Goal: Transaction & Acquisition: Purchase product/service

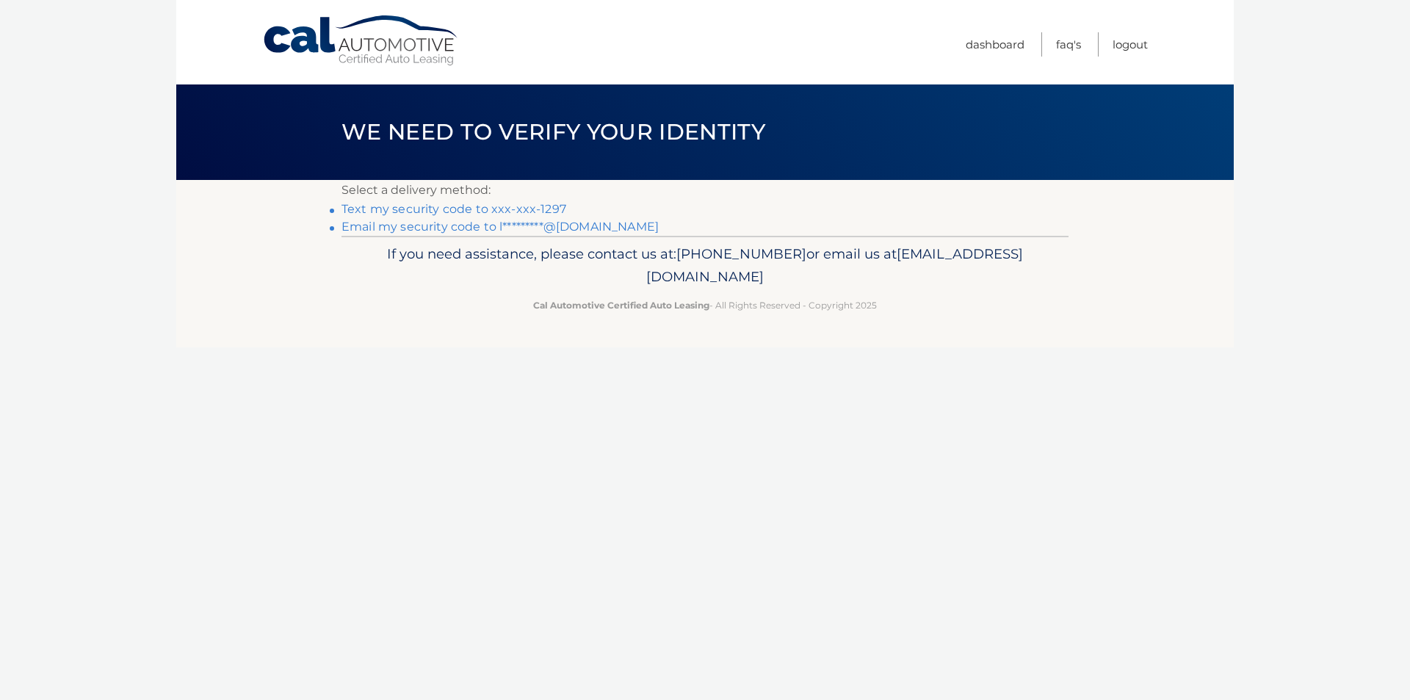
click at [599, 228] on link "Email my security code to l*********@hotmail.com" at bounding box center [499, 227] width 317 height 14
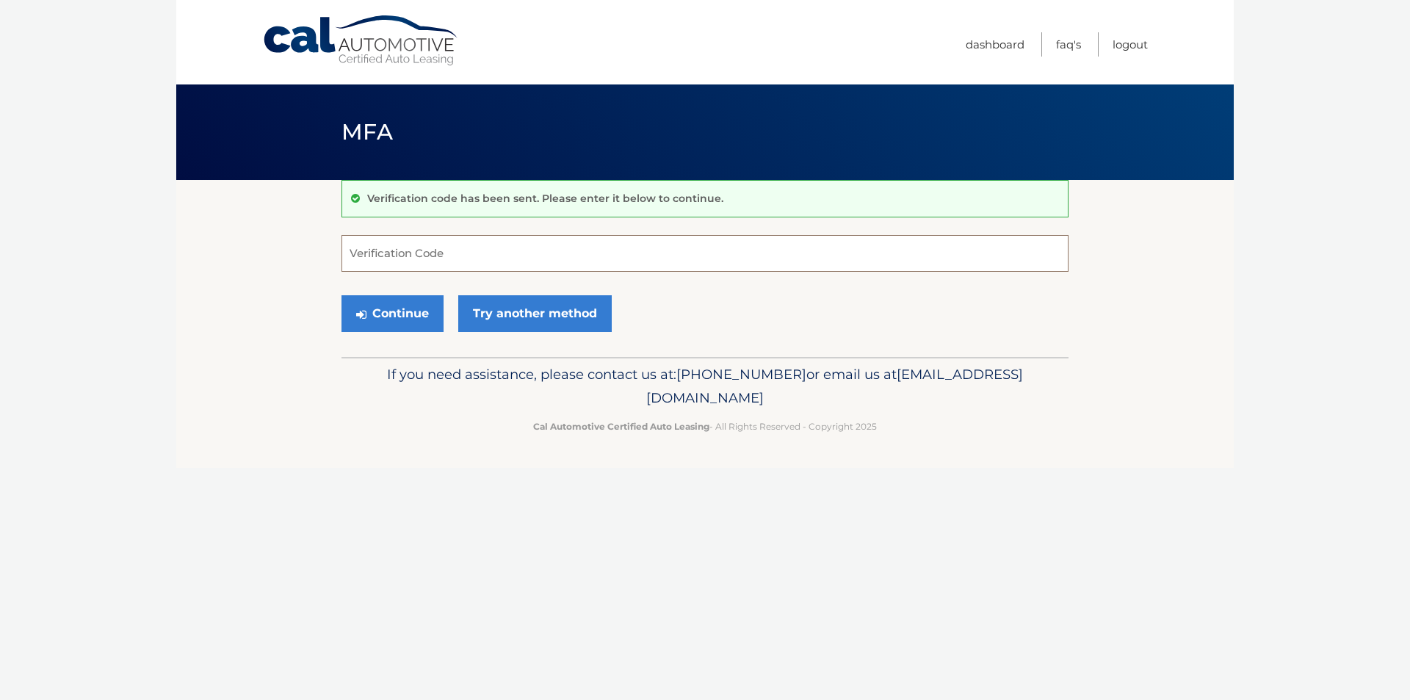
click at [402, 259] on input "Verification Code" at bounding box center [704, 253] width 727 height 37
paste input "810681"
type input "810681"
click at [400, 323] on button "Continue" at bounding box center [392, 313] width 102 height 37
click at [402, 317] on button "Continue" at bounding box center [392, 313] width 102 height 37
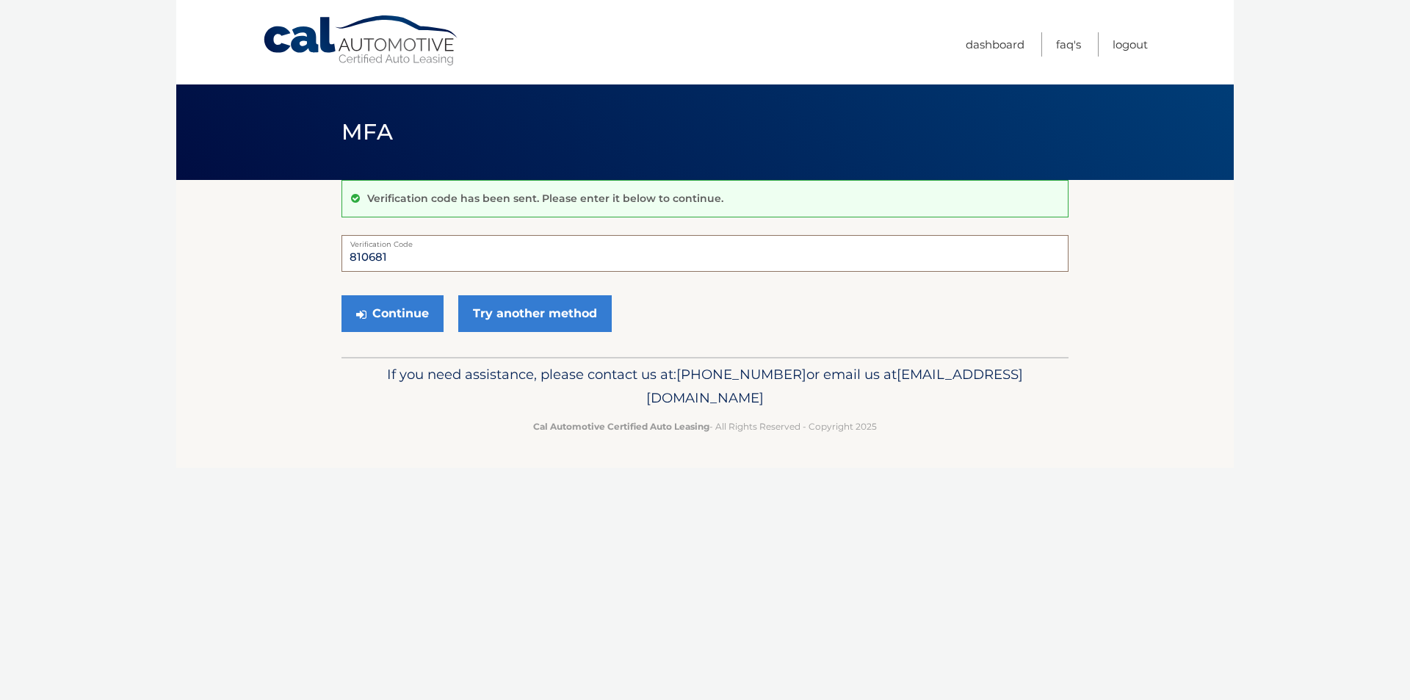
drag, startPoint x: 364, startPoint y: 257, endPoint x: 263, endPoint y: 239, distance: 102.3
click at [263, 239] on section "Verification code has been sent. Please enter it below to continue. 810681 Veri…" at bounding box center [705, 268] width 1058 height 177
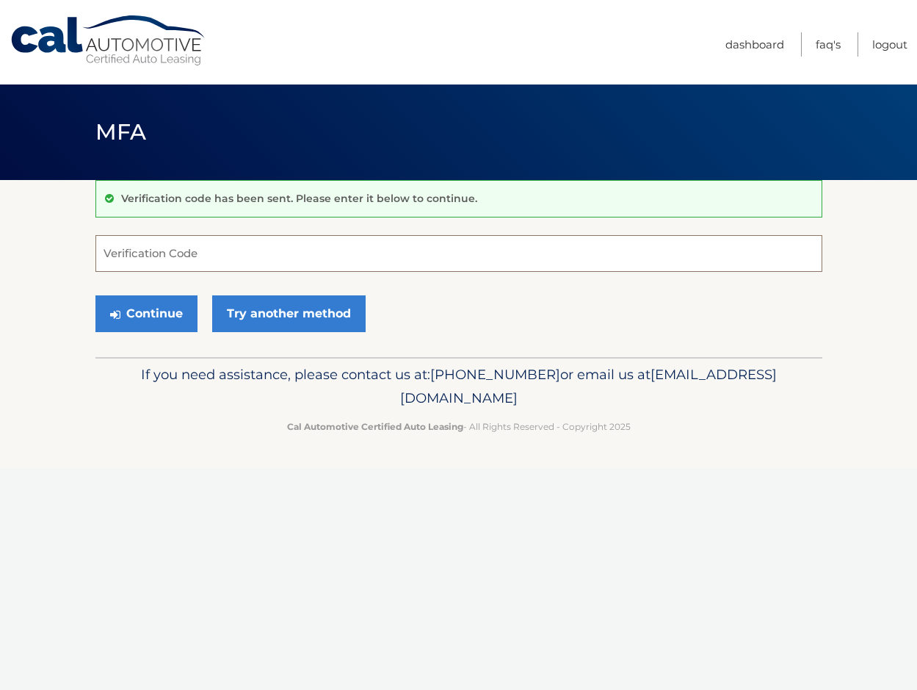
click at [368, 259] on input "Verification Code" at bounding box center [458, 253] width 727 height 37
type input "810681"
click at [142, 318] on button "Continue" at bounding box center [146, 313] width 102 height 37
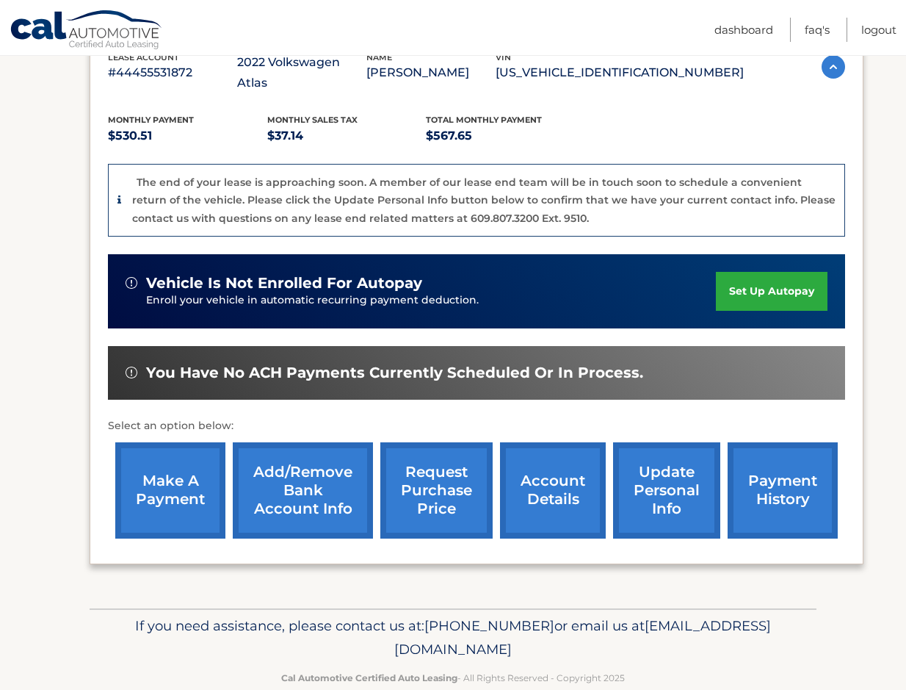
scroll to position [292, 0]
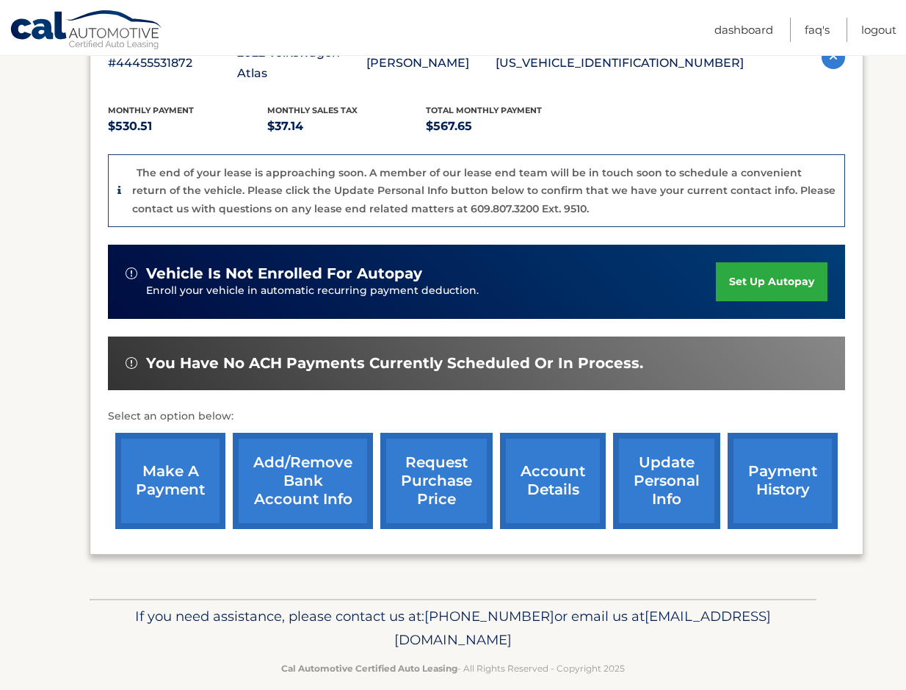
click at [189, 473] on link "make a payment" at bounding box center [170, 481] width 110 height 96
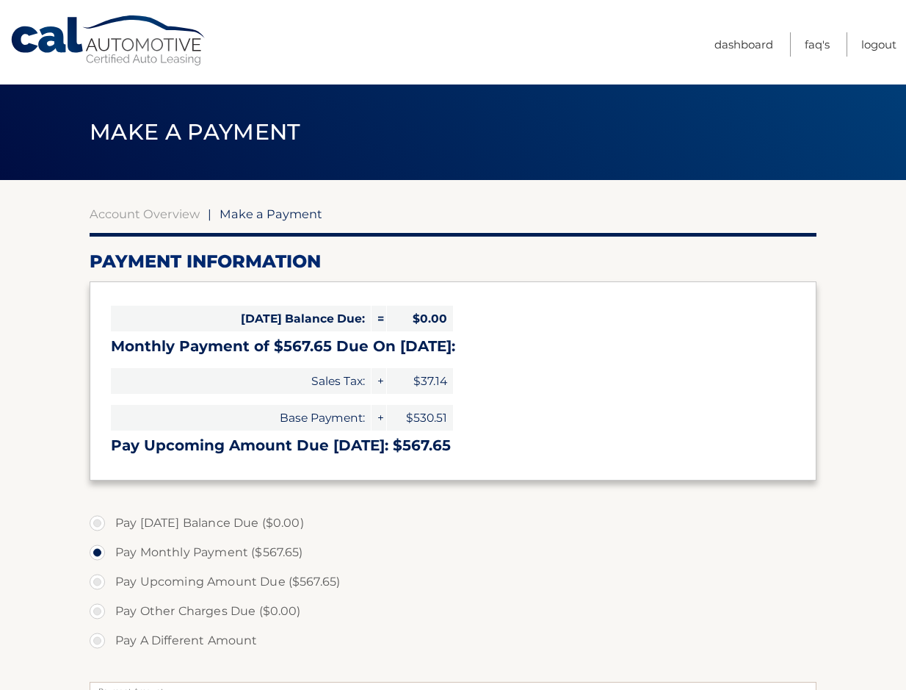
select select "YjlmYWVmZjgtZmEyMi00NzY4LTljZjItMTRlMjA4NjM1ZTMy"
drag, startPoint x: 471, startPoint y: 344, endPoint x: 401, endPoint y: 355, distance: 70.6
click at [401, 355] on h3 "Monthly Payment of $567.65 Due On Aug 24:" at bounding box center [453, 346] width 684 height 18
click at [572, 358] on div "Today's Balance Due: = $0.00 Monthly Payment of $567.65 Due On Aug 24: Sales Ta…" at bounding box center [453, 380] width 727 height 198
click at [725, 40] on link "Dashboard" at bounding box center [744, 44] width 59 height 24
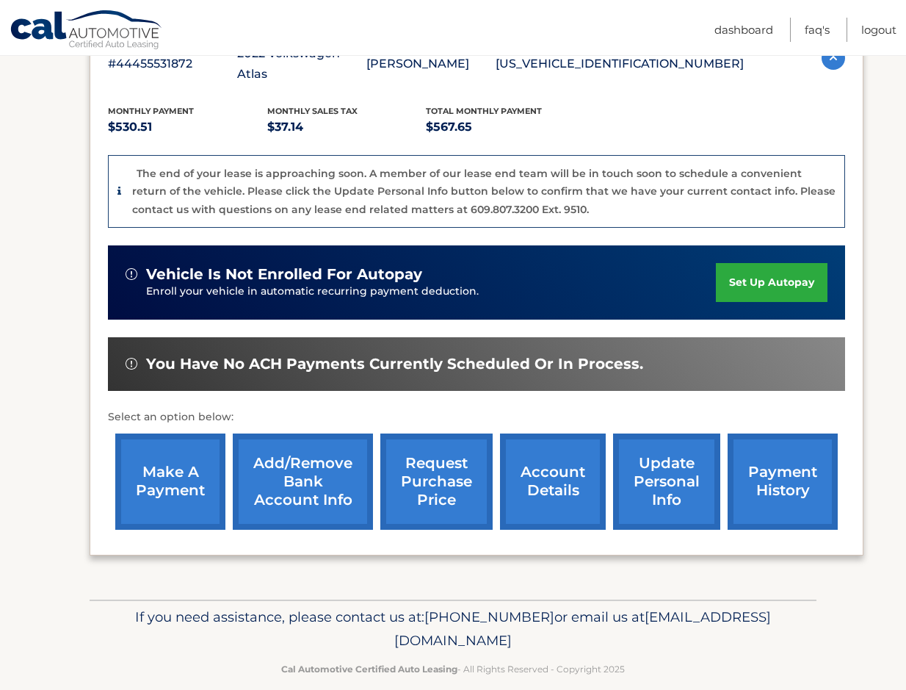
scroll to position [292, 0]
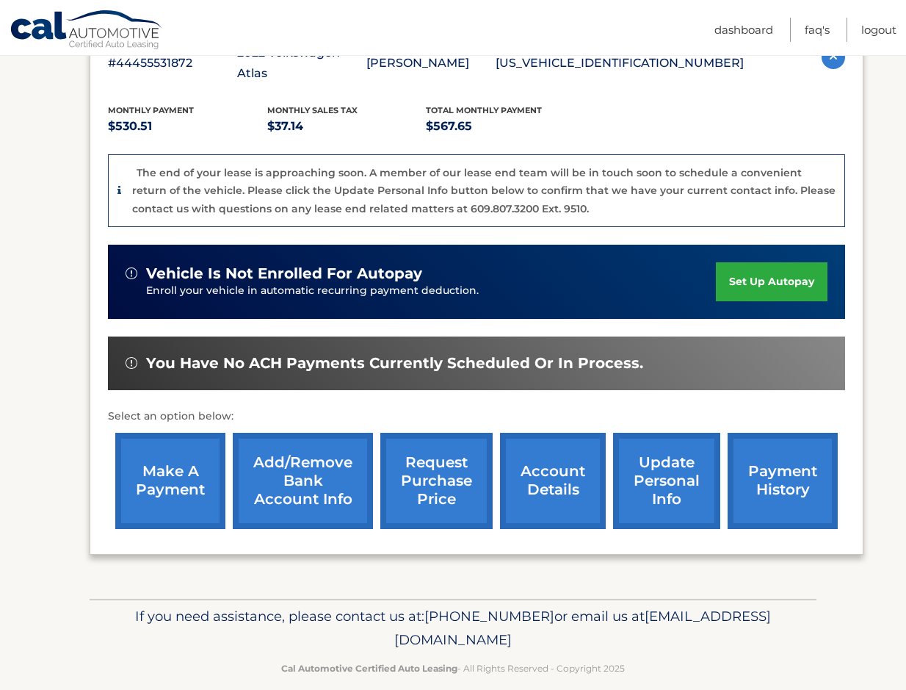
click at [776, 456] on link "payment history" at bounding box center [783, 481] width 110 height 96
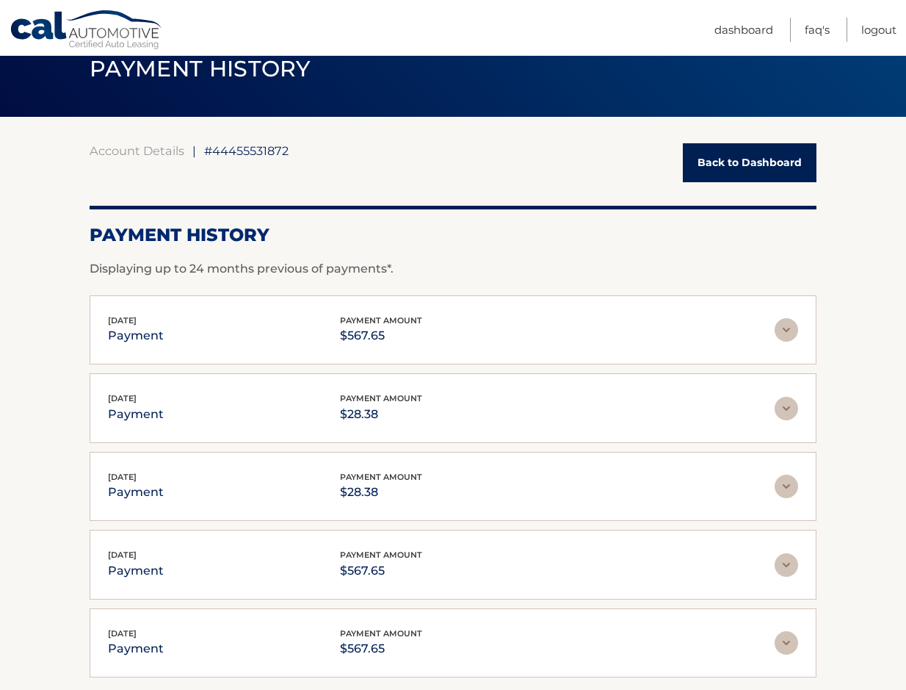
scroll to position [147, 0]
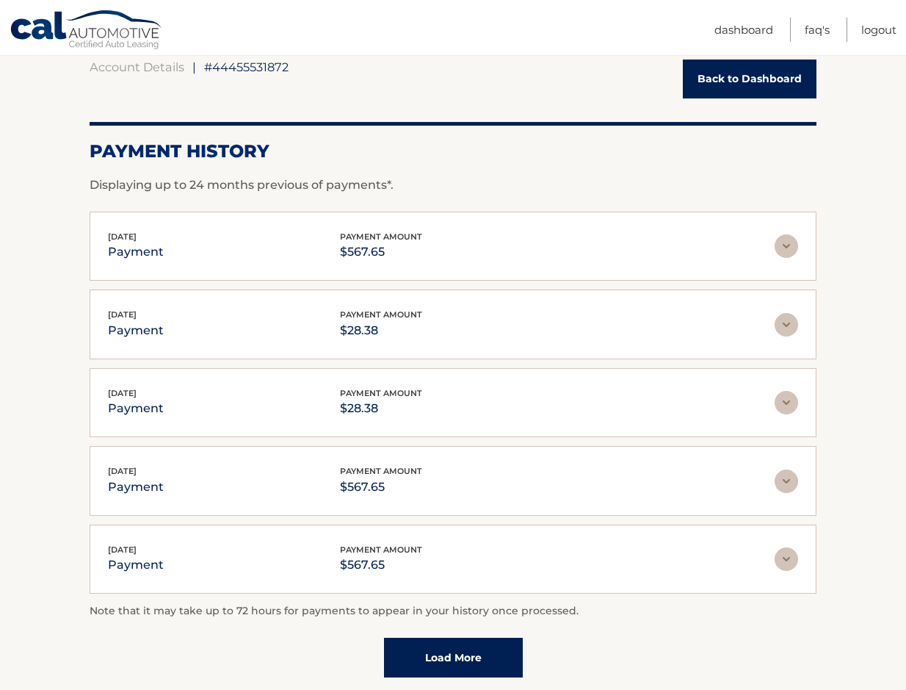
click at [777, 258] on img at bounding box center [787, 246] width 24 height 24
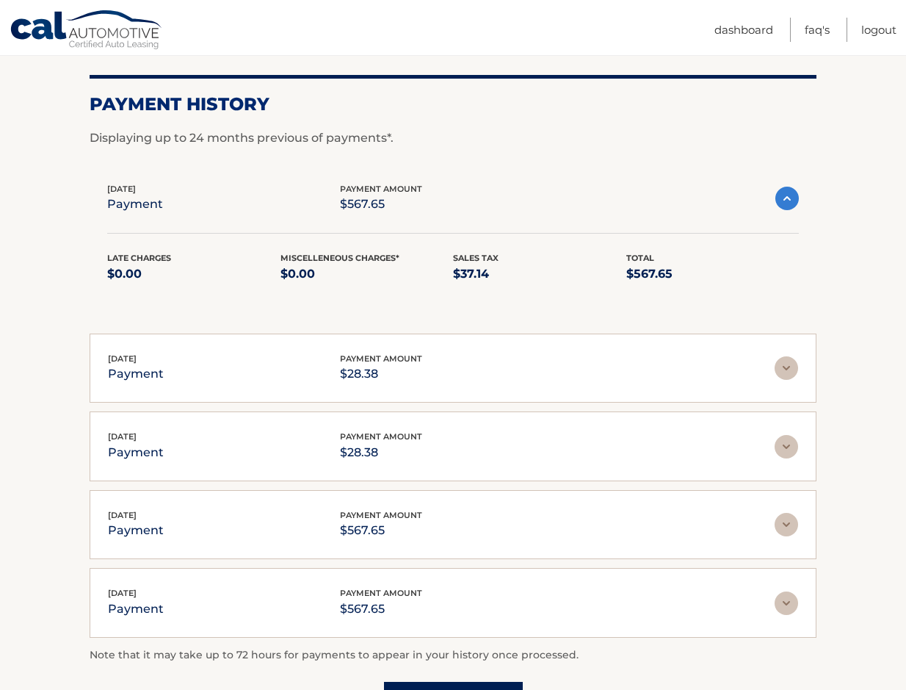
scroll to position [220, 0]
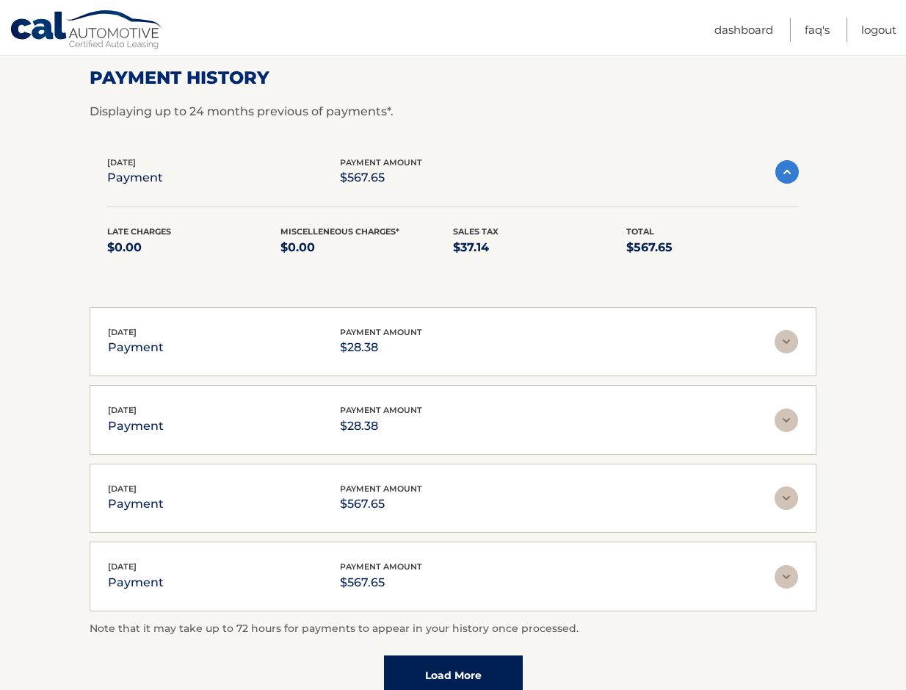
click at [799, 368] on div "Aug 07, 2025 payment payment amount $28.38 Late Charges $28.38 Miscelleneous Ch…" at bounding box center [453, 342] width 727 height 70
click at [794, 353] on img at bounding box center [787, 342] width 24 height 24
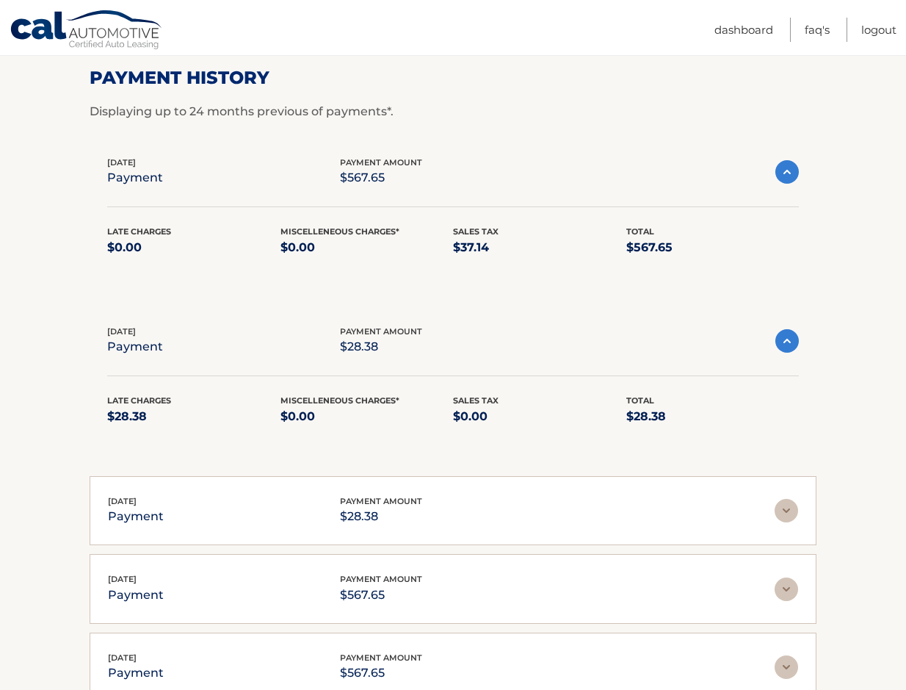
click at [794, 353] on div "Aug 07, 2025 payment payment amount $28.38" at bounding box center [453, 341] width 692 height 33
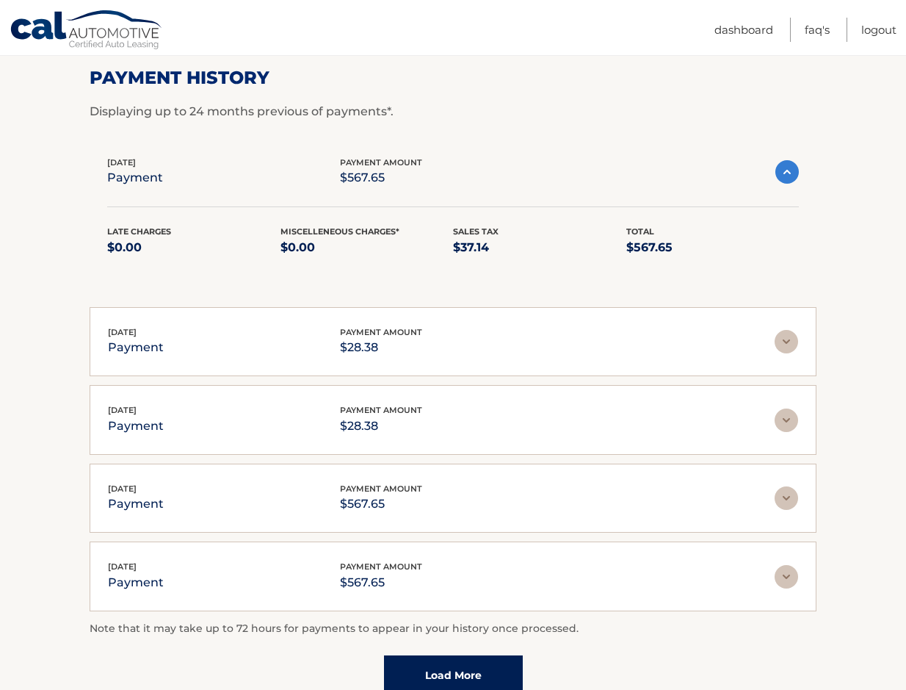
click at [764, 499] on div "Jul 15, 2025 payment payment amount $567.65" at bounding box center [441, 498] width 667 height 33
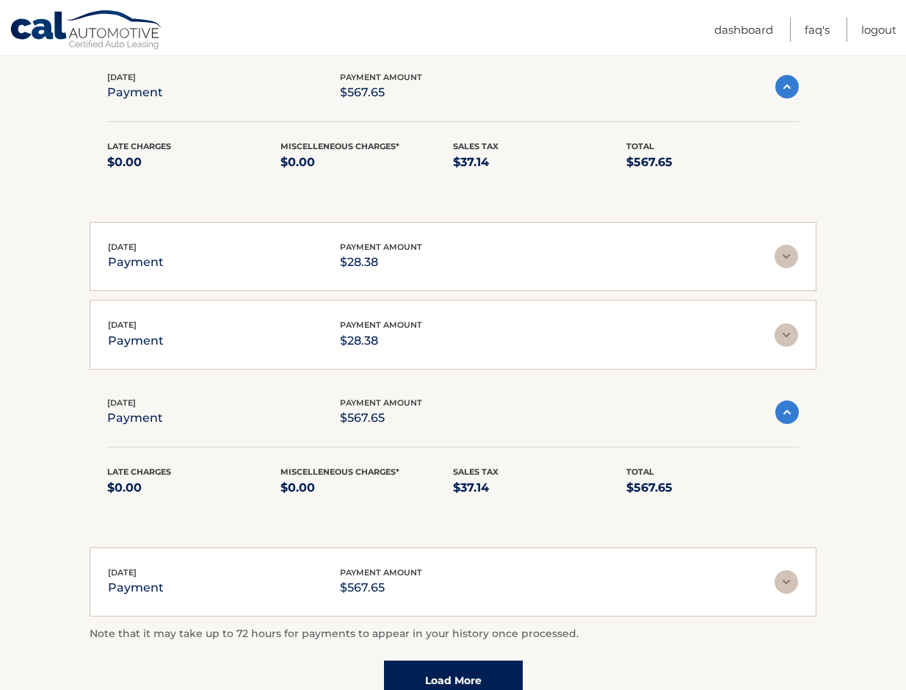
scroll to position [441, 0]
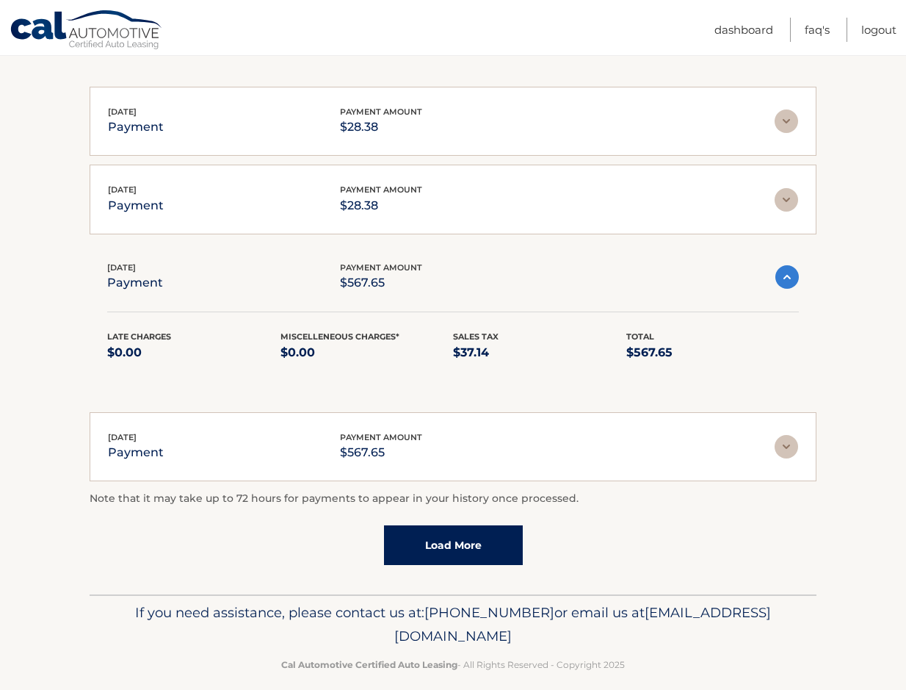
click at [787, 466] on div "Jun 23, 2025 payment payment amount $567.65 Late Charges $0.00 Miscelleneous Ch…" at bounding box center [453, 447] width 727 height 70
click at [779, 454] on img at bounding box center [787, 447] width 24 height 24
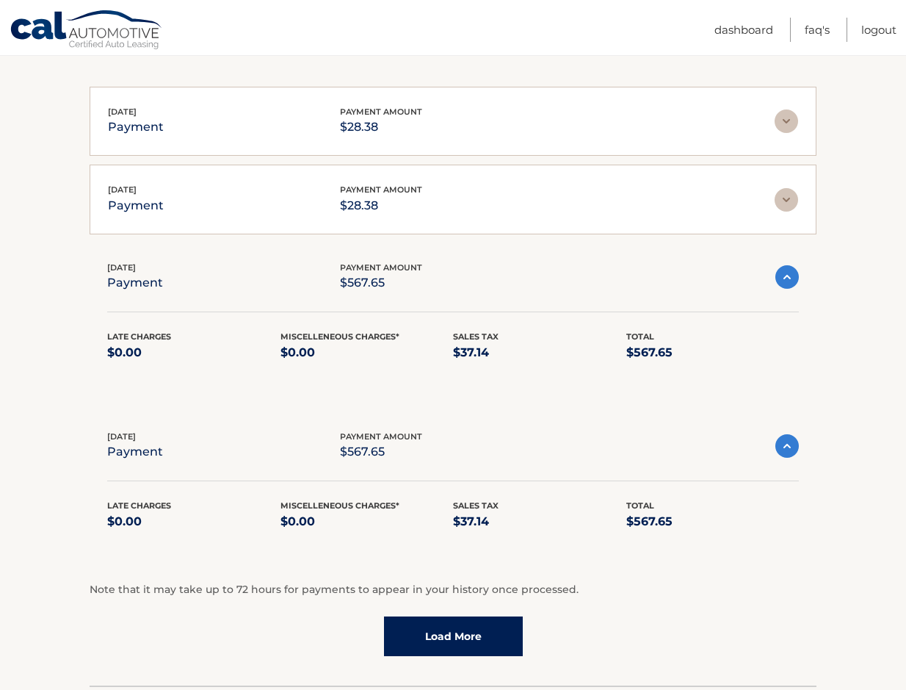
click at [402, 424] on div "Jun 23, 2025 payment payment amount $567.65 Late Charges $0.00 Miscelleneous Ch…" at bounding box center [453, 489] width 727 height 154
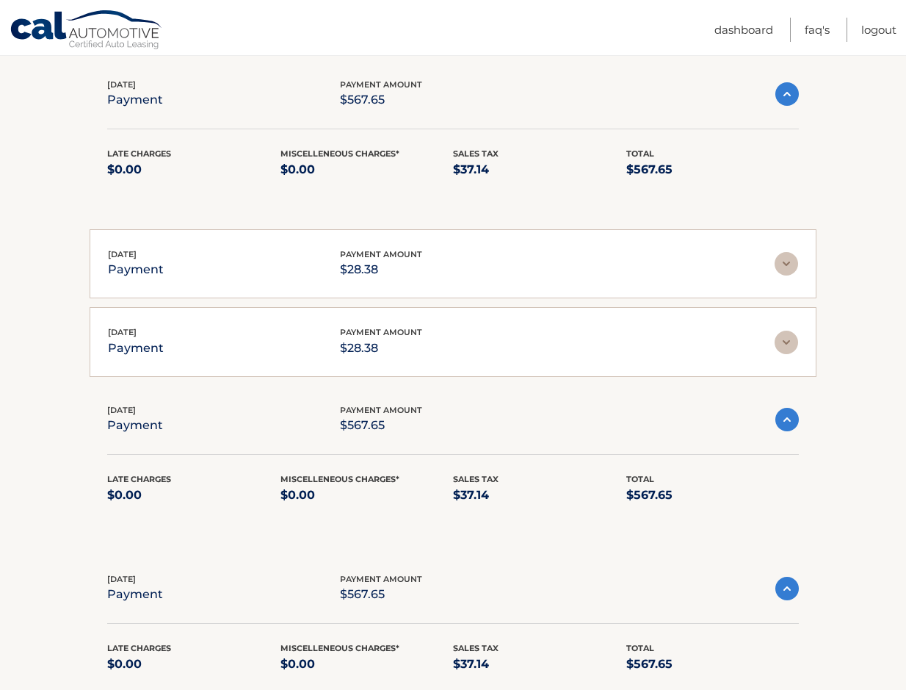
scroll to position [73, 0]
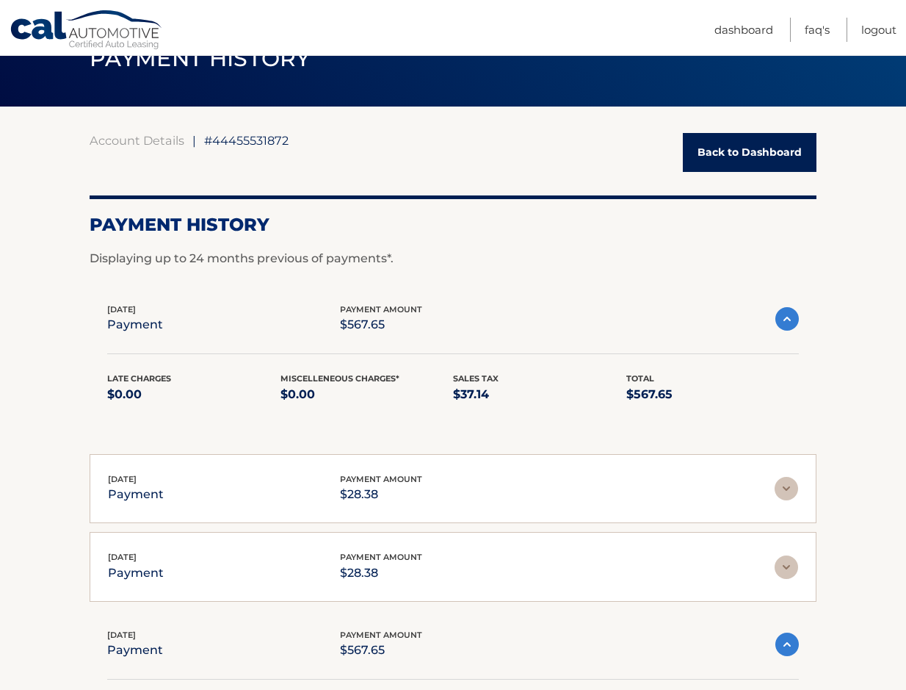
click at [362, 491] on p "$28.38" at bounding box center [381, 494] width 82 height 21
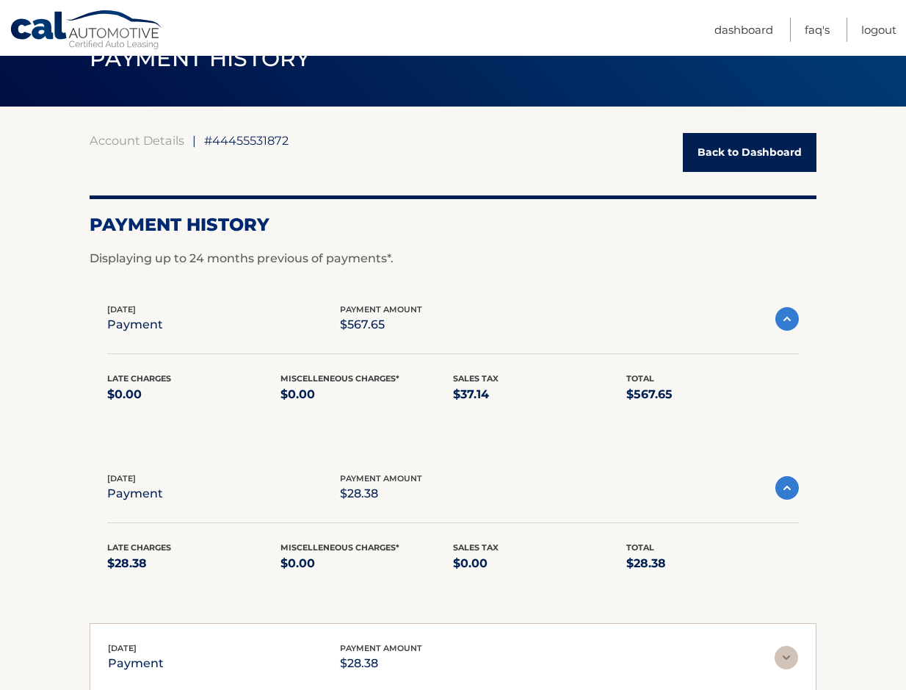
click at [793, 482] on img at bounding box center [788, 488] width 24 height 24
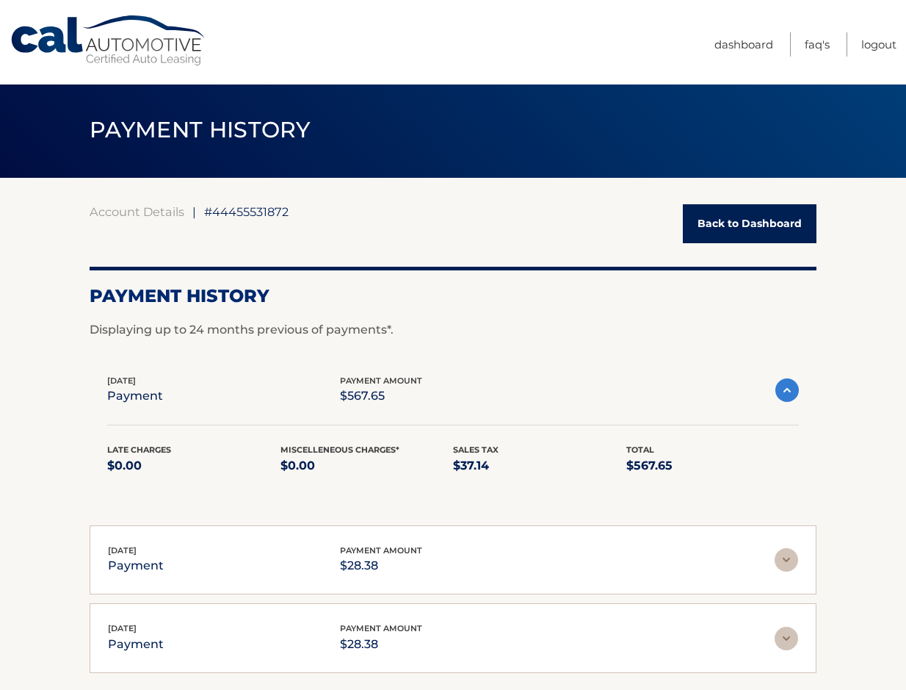
scroll to position [0, 0]
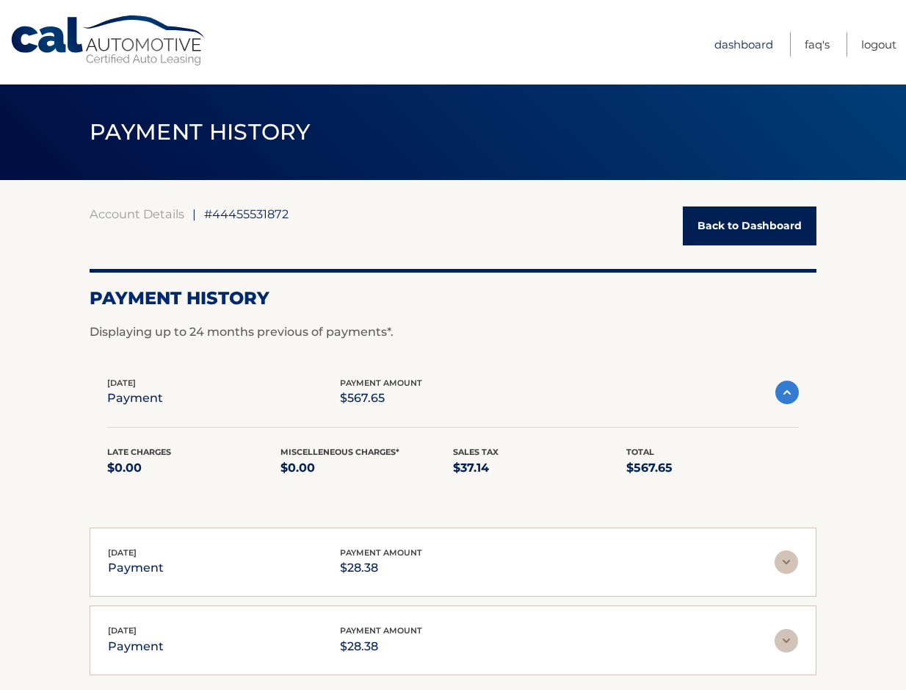
click at [750, 53] on link "Dashboard" at bounding box center [744, 44] width 59 height 24
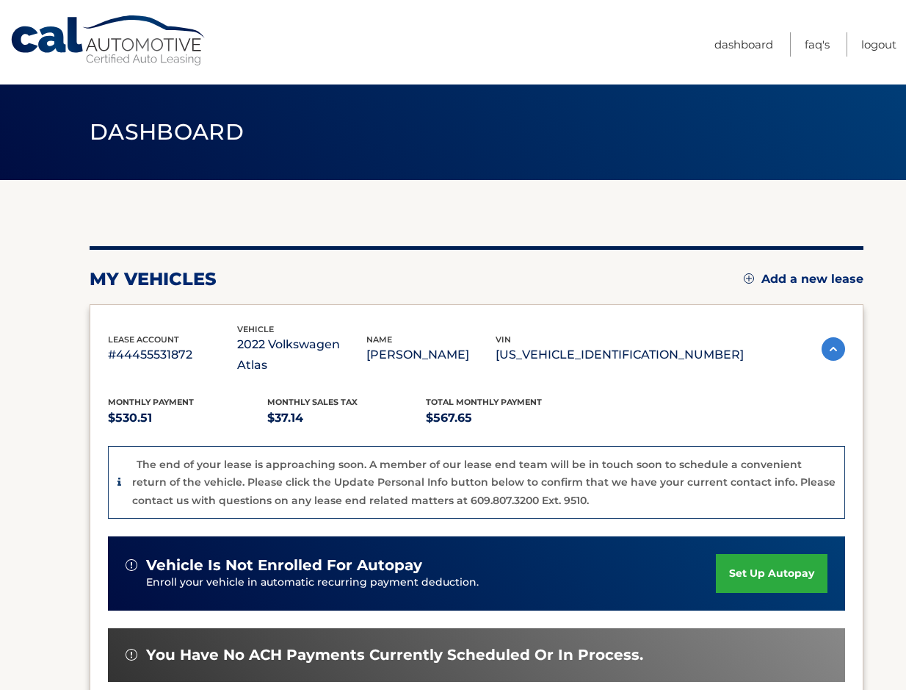
scroll to position [292, 0]
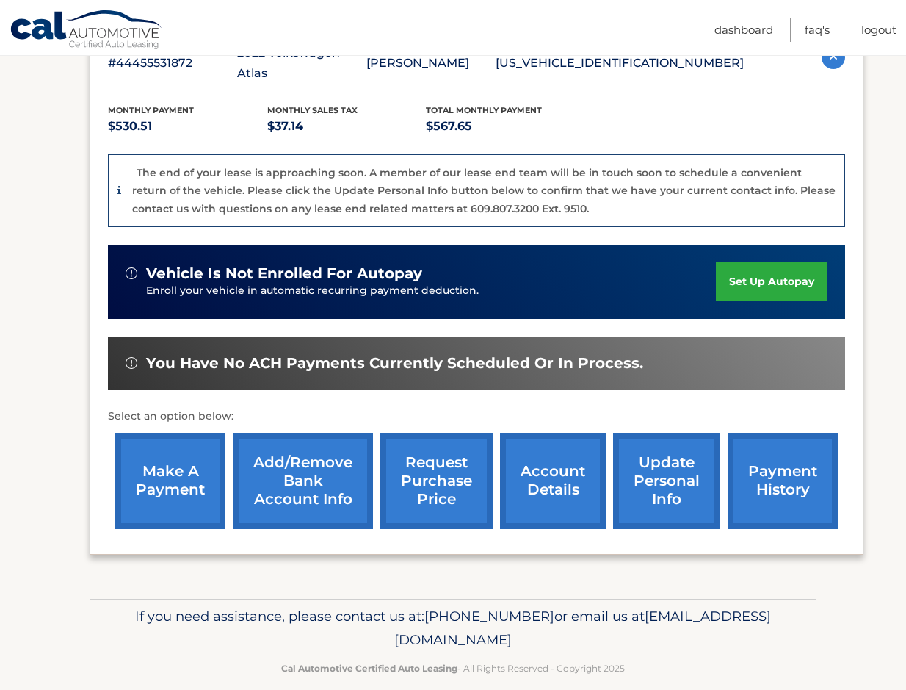
click at [165, 497] on link "make a payment" at bounding box center [170, 481] width 110 height 96
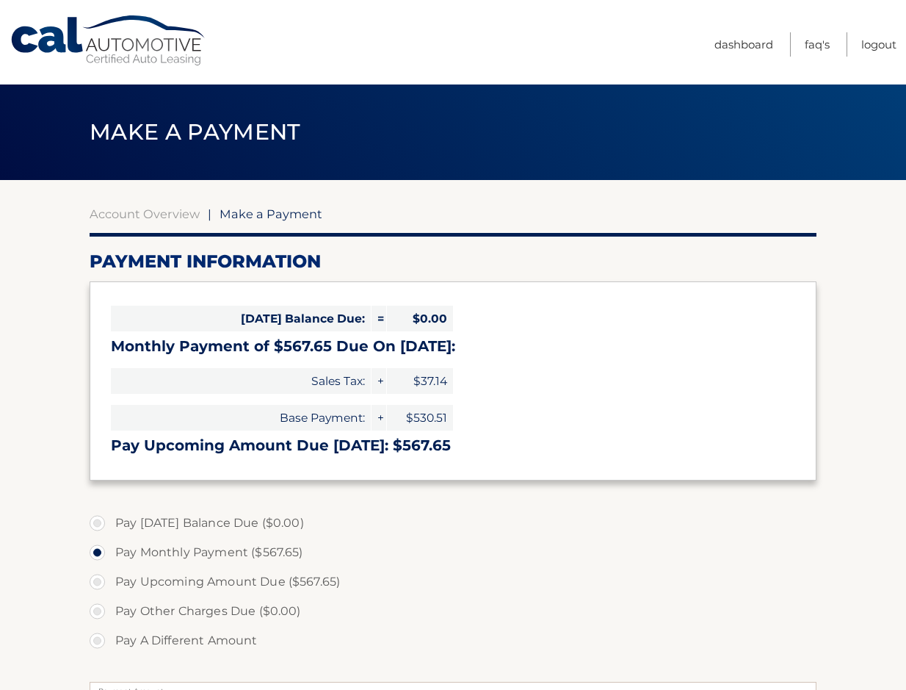
select select "YjlmYWVmZjgtZmEyMi00NzY4LTljZjItMTRlMjA4NjM1ZTMy"
click at [66, 49] on link "Cal Automotive" at bounding box center [109, 41] width 198 height 52
